Goal: Information Seeking & Learning: Learn about a topic

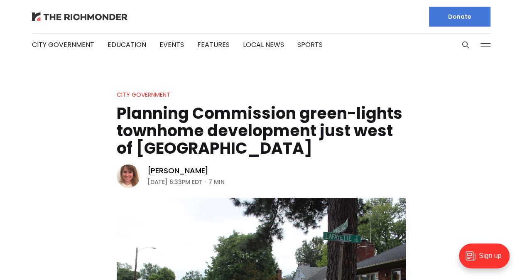
click at [88, 17] on img at bounding box center [79, 16] width 95 height 8
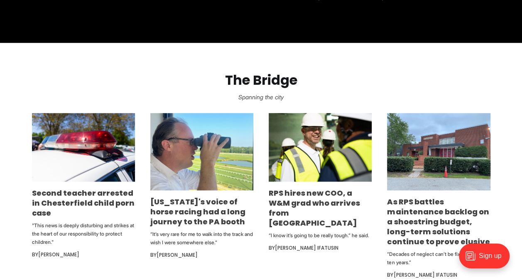
scroll to position [457, 0]
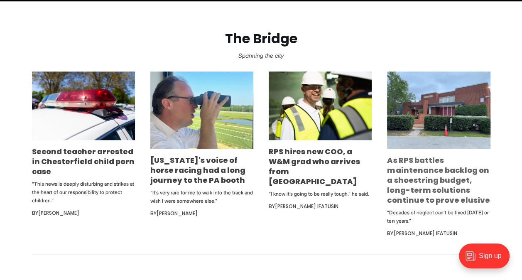
click at [435, 180] on link "As RPS battles maintenance backlog on a shoestring budget, long-term solutions …" at bounding box center [438, 180] width 103 height 50
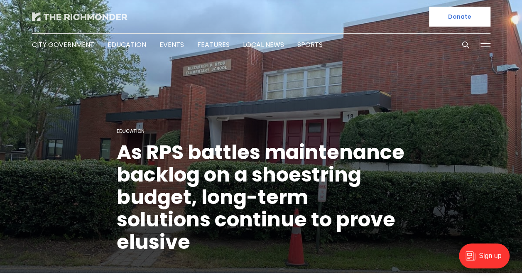
click at [90, 17] on img at bounding box center [79, 16] width 95 height 8
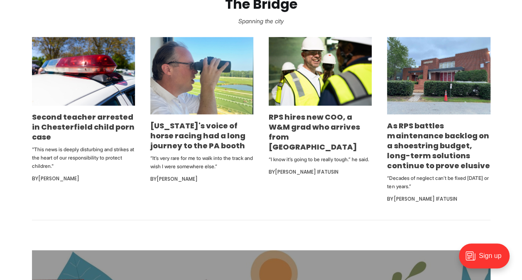
scroll to position [498, 0]
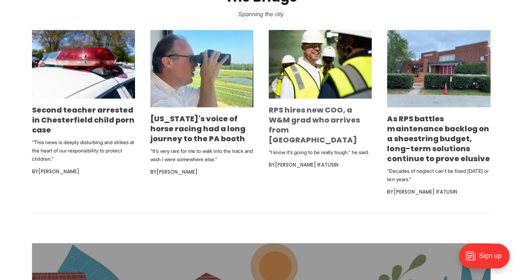
click at [313, 117] on link "RPS hires new COO, a W&M grad who arrives from [GEOGRAPHIC_DATA]" at bounding box center [314, 125] width 91 height 40
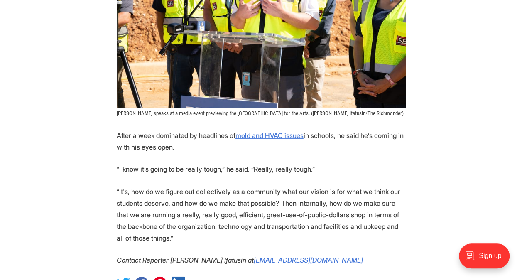
scroll to position [955, 0]
